Goal: Entertainment & Leisure: Browse casually

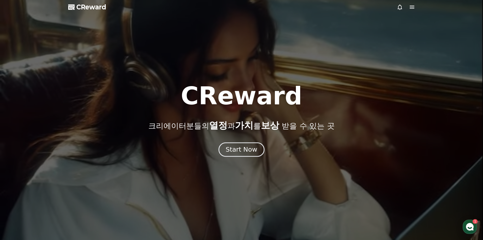
click at [241, 147] on div "Start Now" at bounding box center [241, 149] width 31 height 9
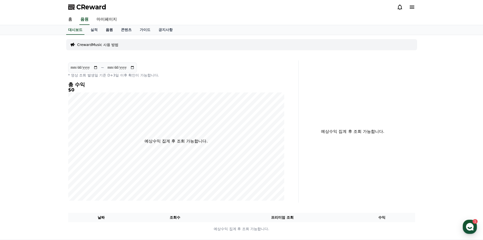
click at [109, 30] on link "음원" at bounding box center [109, 30] width 15 height 10
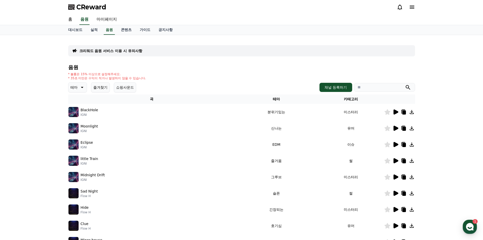
click at [79, 85] on icon at bounding box center [82, 87] width 6 height 6
click at [78, 138] on button "어두운" at bounding box center [76, 140] width 15 height 11
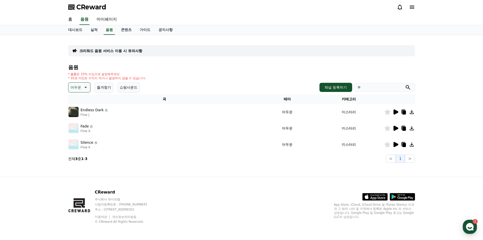
click at [397, 114] on icon at bounding box center [396, 112] width 6 height 6
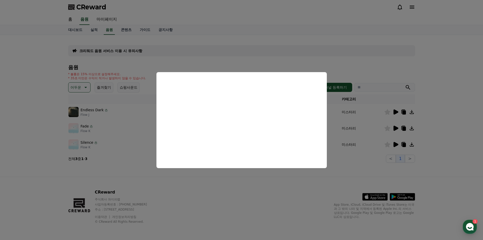
click at [236, 195] on button "close modal" at bounding box center [241, 120] width 483 height 240
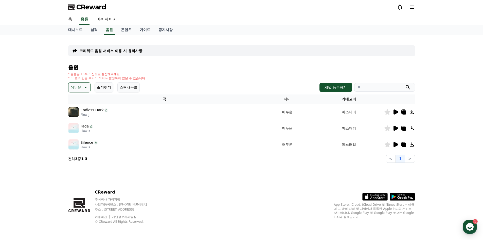
click at [394, 128] on icon at bounding box center [396, 128] width 6 height 6
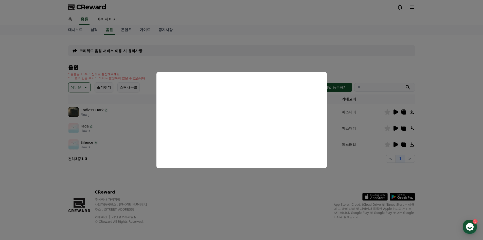
click at [179, 174] on button "close modal" at bounding box center [241, 120] width 483 height 240
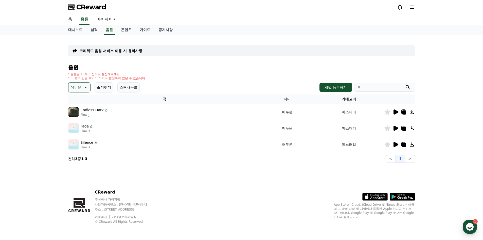
click at [85, 90] on icon at bounding box center [85, 87] width 6 height 6
click at [80, 127] on button "호기심" at bounding box center [76, 127] width 15 height 11
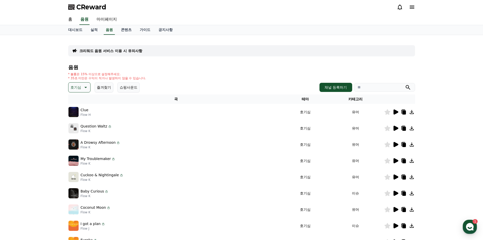
click at [394, 113] on icon at bounding box center [396, 111] width 5 height 5
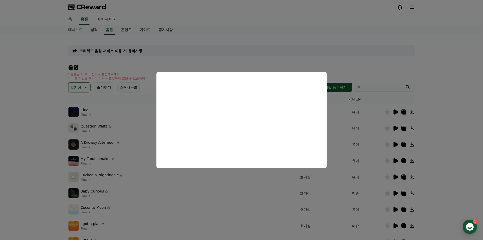
click at [210, 188] on button "close modal" at bounding box center [241, 120] width 483 height 240
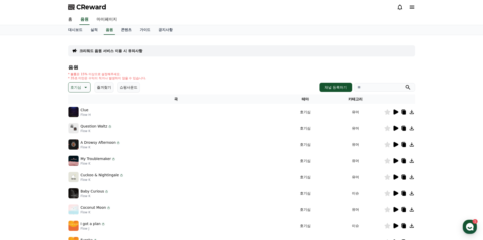
click at [79, 85] on p "호기심" at bounding box center [76, 87] width 11 height 7
click at [81, 142] on button "코믹한" at bounding box center [76, 142] width 15 height 11
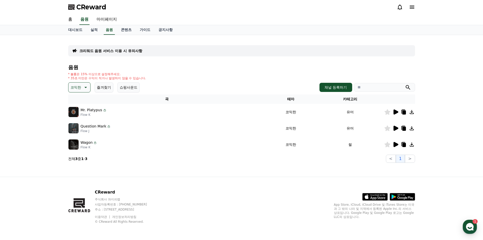
click at [395, 112] on icon at bounding box center [396, 111] width 5 height 5
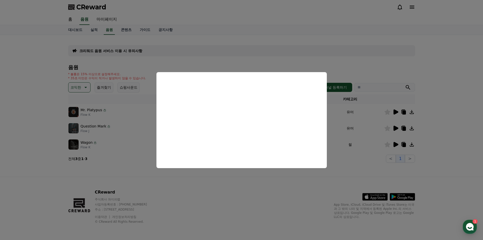
click at [241, 54] on button "close modal" at bounding box center [241, 120] width 483 height 240
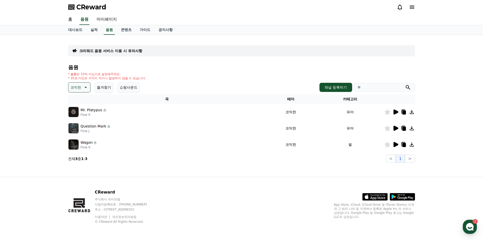
click at [395, 125] on td at bounding box center [400, 128] width 31 height 16
click at [395, 126] on icon at bounding box center [396, 128] width 6 height 6
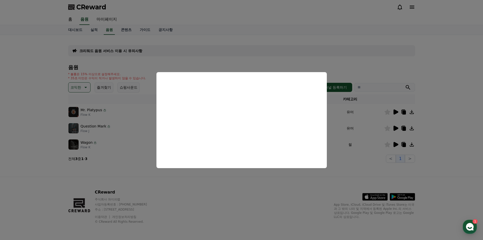
click at [203, 194] on button "close modal" at bounding box center [241, 120] width 483 height 240
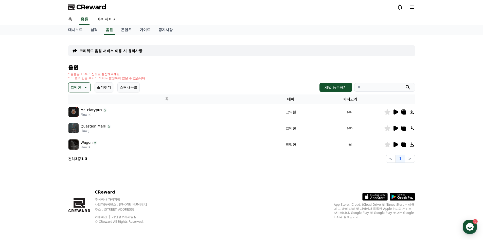
click at [81, 91] on p "코믹한" at bounding box center [76, 87] width 11 height 7
click at [77, 98] on button "밝은" at bounding box center [74, 96] width 11 height 11
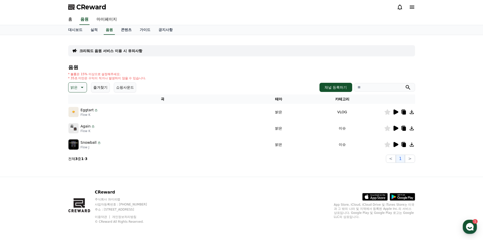
click at [397, 111] on icon at bounding box center [396, 111] width 5 height 5
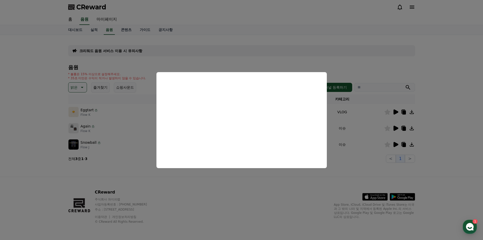
click at [191, 185] on button "close modal" at bounding box center [241, 120] width 483 height 240
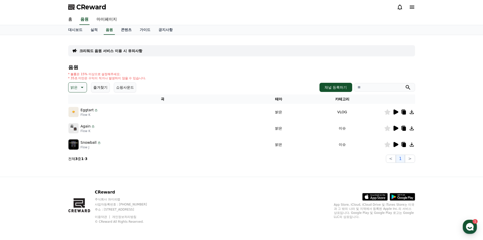
click at [76, 88] on p "밝은" at bounding box center [74, 87] width 7 height 7
click at [107, 86] on button "즐겨찾기" at bounding box center [100, 87] width 19 height 10
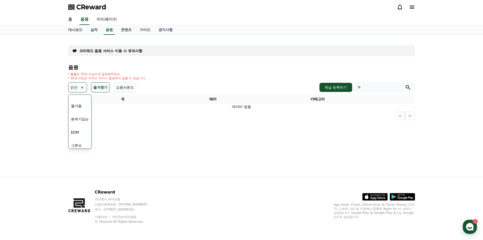
click at [107, 123] on div "크리워드 음원 서비스 이용 시 유의사항 음원 * 볼륨은 15% 이상으로 설정해주세요. * 35초 미만은 수익이 적거나 발생하지 않을 수 있습니…" at bounding box center [241, 106] width 355 height 142
click at [124, 123] on div "크리워드 음원 서비스 이용 시 유의사항 음원 * 볼륨은 15% 이상으로 설정해주세요. * 35초 미만은 수익이 적거나 발생하지 않을 수 있습니…" at bounding box center [241, 106] width 355 height 142
click at [82, 119] on button "분위기있는" at bounding box center [80, 118] width 22 height 11
click at [115, 88] on button "즐겨찾기" at bounding box center [111, 87] width 19 height 10
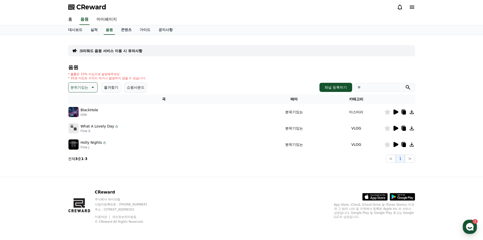
click at [397, 145] on icon at bounding box center [396, 144] width 5 height 5
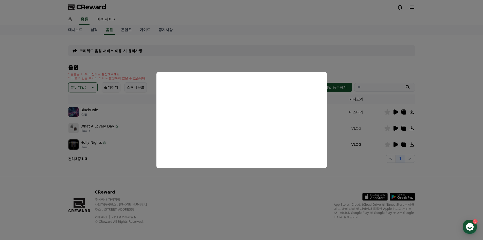
click at [333, 59] on button "close modal" at bounding box center [241, 120] width 483 height 240
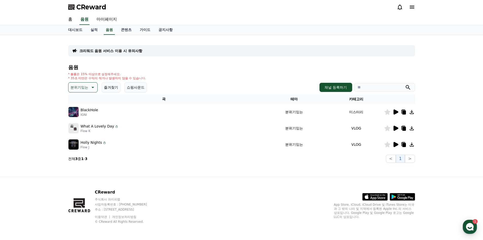
click at [88, 89] on button "분위기있는" at bounding box center [82, 87] width 29 height 10
click at [81, 130] on button "신나는" at bounding box center [76, 129] width 15 height 11
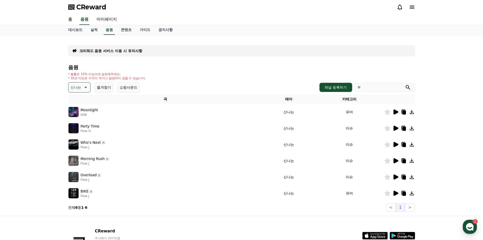
click at [394, 114] on icon at bounding box center [396, 111] width 5 height 5
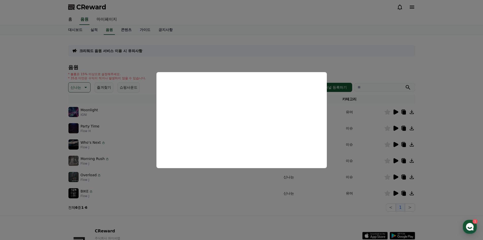
click at [133, 98] on button "close modal" at bounding box center [241, 120] width 483 height 240
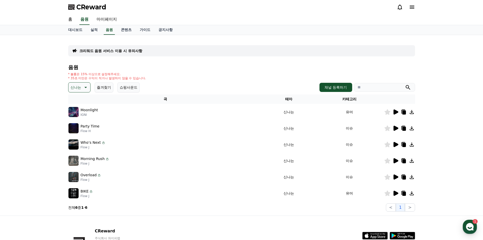
click at [398, 129] on icon at bounding box center [396, 128] width 5 height 5
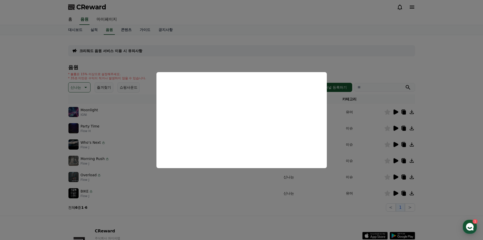
click at [189, 214] on button "close modal" at bounding box center [241, 120] width 483 height 240
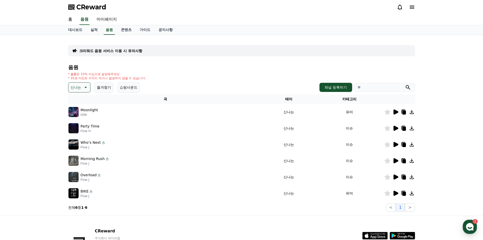
click at [398, 141] on td at bounding box center [400, 144] width 31 height 16
click at [397, 143] on icon at bounding box center [396, 144] width 6 height 6
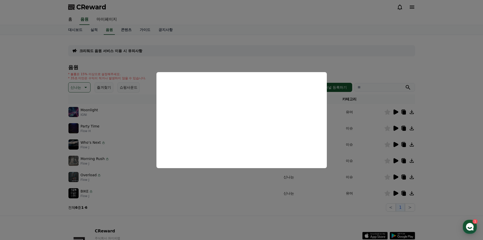
click at [284, 47] on button "close modal" at bounding box center [241, 120] width 483 height 240
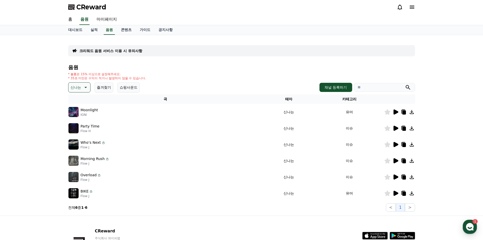
click at [89, 90] on button "신나는" at bounding box center [79, 87] width 22 height 10
click at [77, 143] on button "반전" at bounding box center [74, 142] width 11 height 11
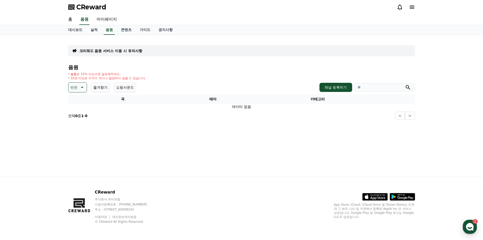
click at [78, 88] on button "반전" at bounding box center [77, 87] width 19 height 10
click at [80, 133] on button "웅장한" at bounding box center [76, 130] width 15 height 11
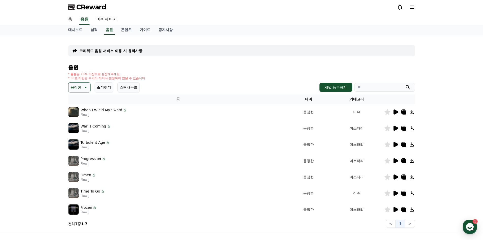
click at [396, 113] on icon at bounding box center [396, 111] width 5 height 5
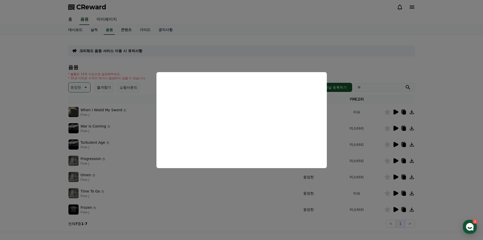
click at [289, 57] on button "close modal" at bounding box center [241, 120] width 483 height 240
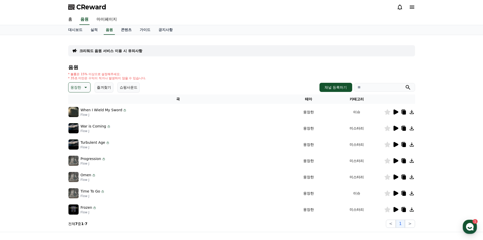
click at [82, 88] on icon at bounding box center [85, 87] width 6 height 6
click at [82, 132] on button "즐거움" at bounding box center [76, 131] width 15 height 11
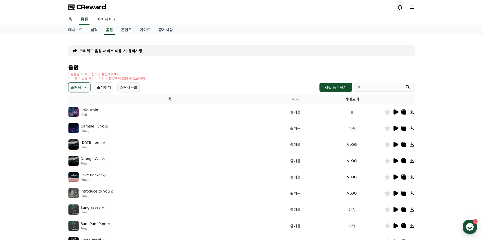
click at [396, 113] on icon at bounding box center [396, 111] width 5 height 5
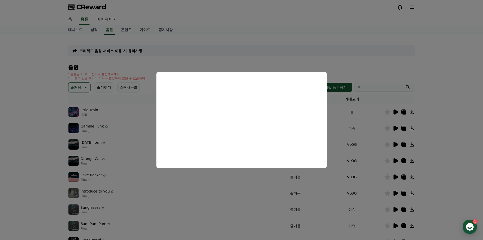
click at [141, 99] on button "close modal" at bounding box center [241, 120] width 483 height 240
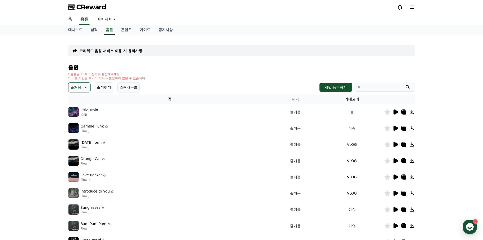
click at [396, 128] on icon at bounding box center [396, 128] width 5 height 5
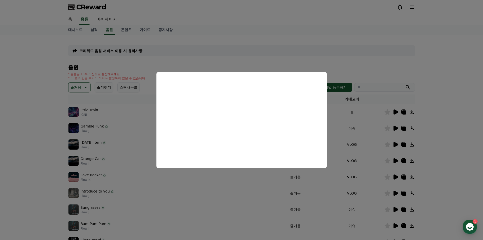
click at [144, 97] on button "close modal" at bounding box center [241, 120] width 483 height 240
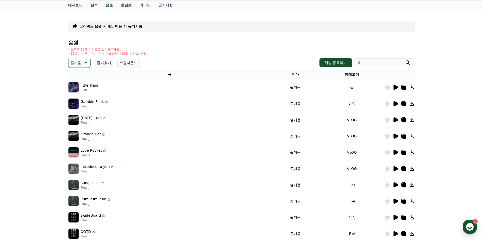
scroll to position [25, 0]
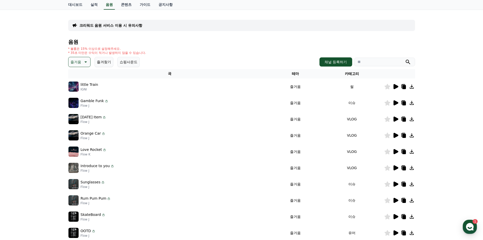
click at [396, 119] on icon at bounding box center [396, 118] width 5 height 5
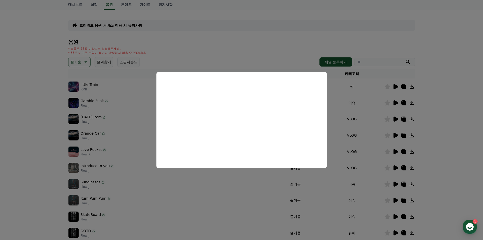
click at [134, 159] on button "close modal" at bounding box center [241, 120] width 483 height 240
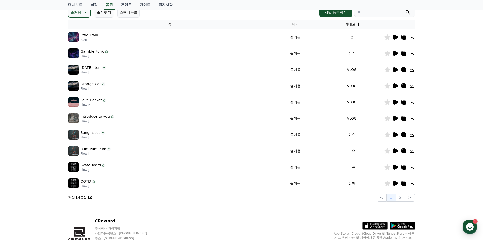
scroll to position [76, 0]
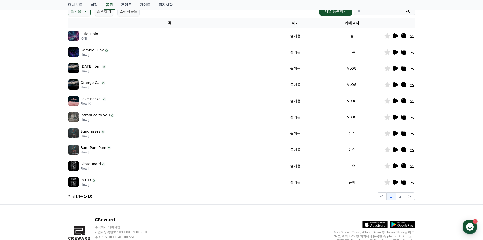
click at [396, 133] on icon at bounding box center [396, 133] width 5 height 5
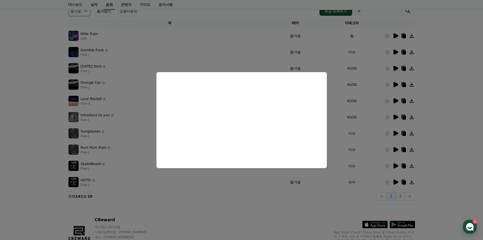
click at [247, 204] on button "close modal" at bounding box center [241, 120] width 483 height 240
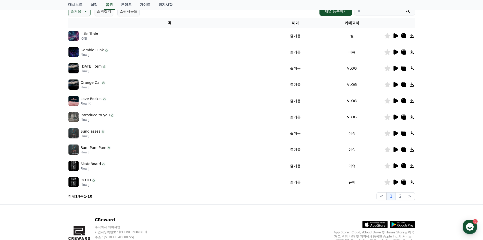
click at [406, 151] on icon at bounding box center [405, 150] width 4 height 4
